Goal: Information Seeking & Learning: Check status

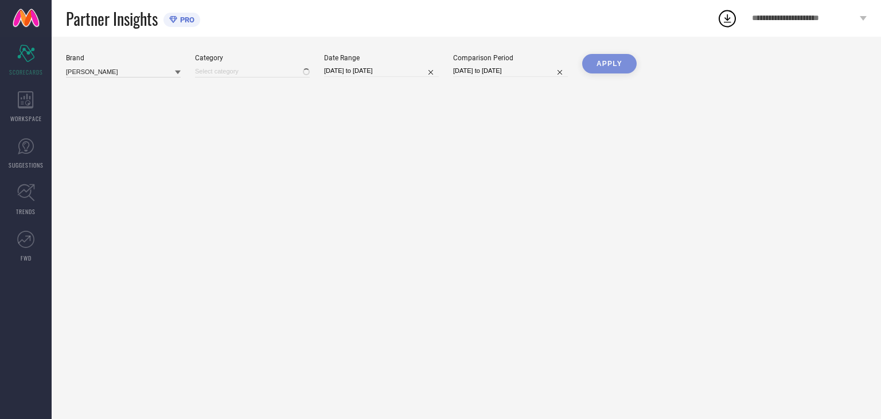
type input "All"
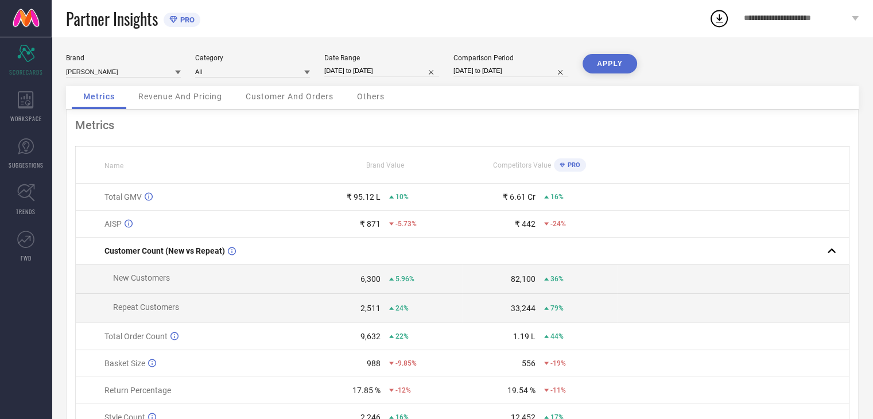
click at [207, 92] on span "Revenue And Pricing" at bounding box center [180, 96] width 84 height 9
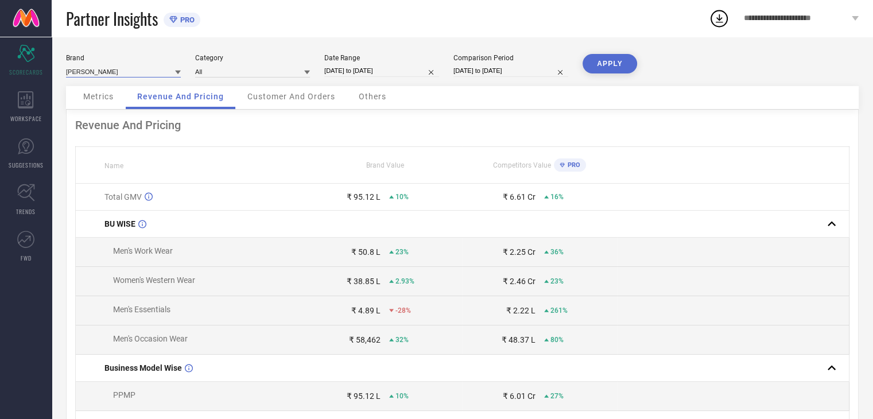
click at [141, 69] on input at bounding box center [123, 71] width 115 height 12
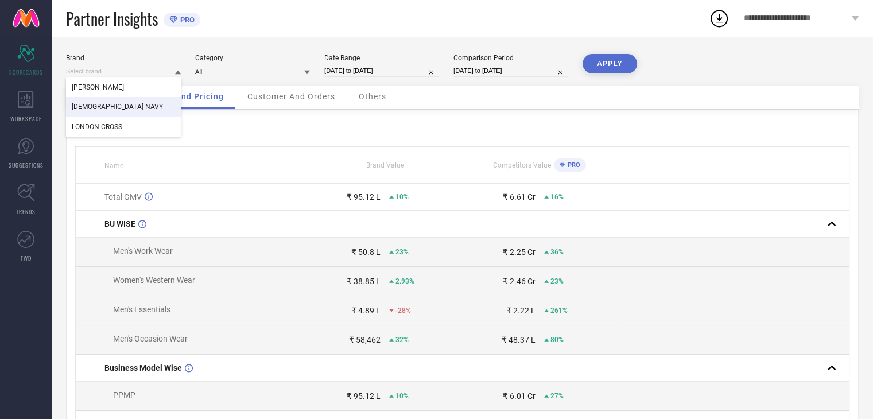
click at [106, 103] on div "[DEMOGRAPHIC_DATA] NAVY" at bounding box center [123, 107] width 115 height 20
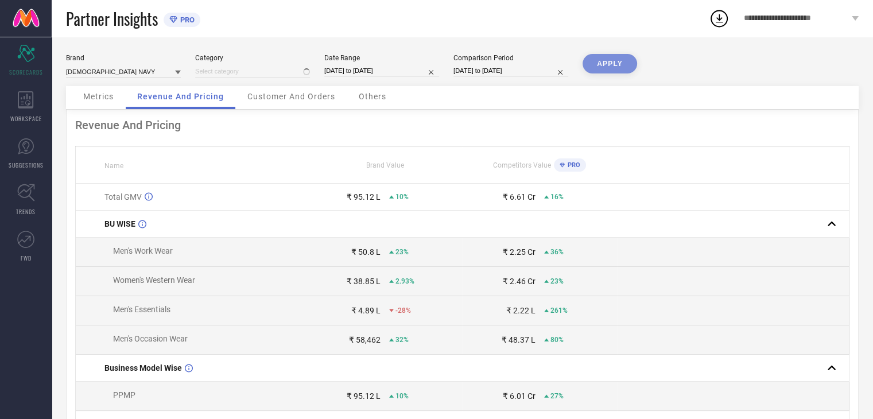
type input "All"
click at [623, 72] on button "APPLY" at bounding box center [609, 64] width 55 height 20
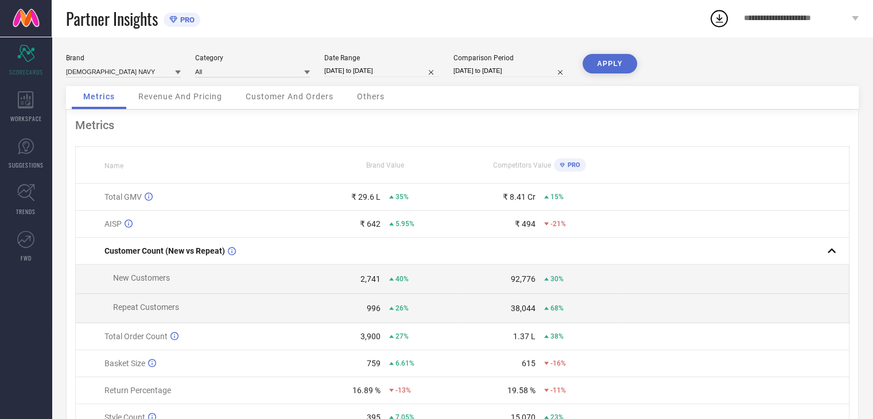
click at [212, 99] on span "Revenue And Pricing" at bounding box center [180, 96] width 84 height 9
